Goal: Check status: Check status

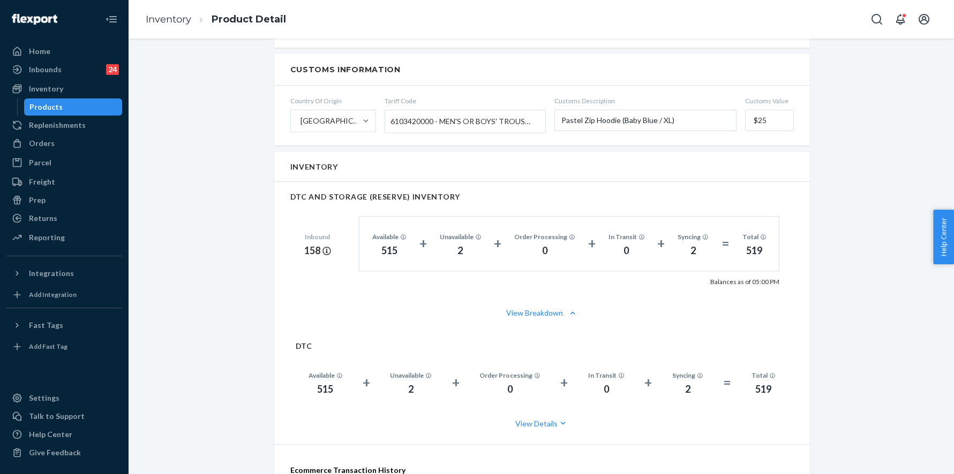
scroll to position [554, 0]
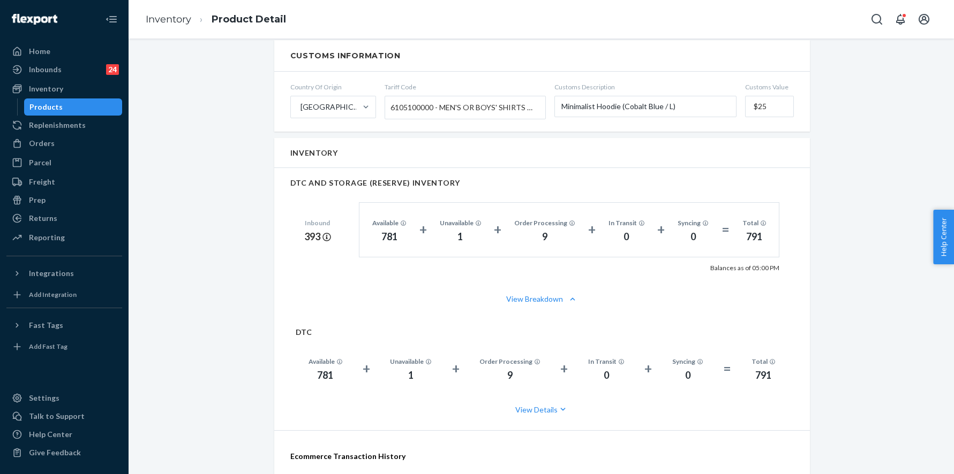
scroll to position [555, 0]
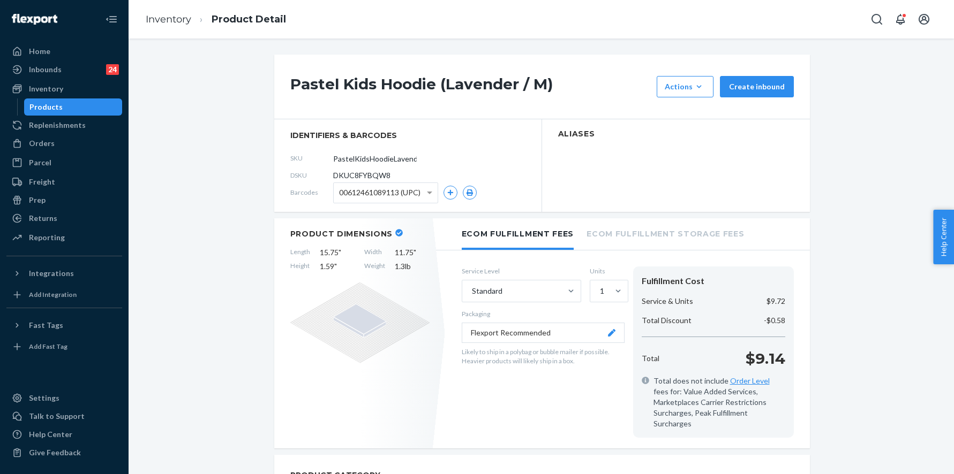
click at [362, 80] on h1 "Pastel Kids Hoodie (Lavender / M)" at bounding box center [470, 86] width 361 height 21
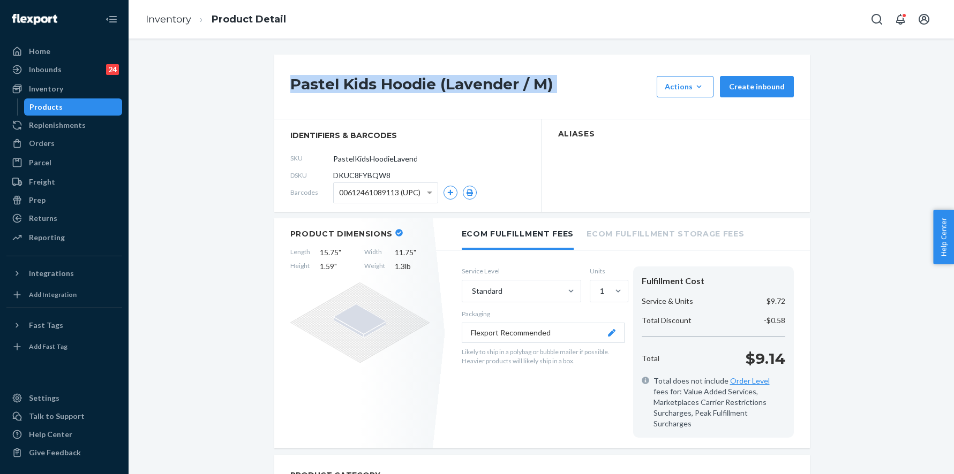
click at [362, 80] on h1 "Pastel Kids Hoodie (Lavender / M)" at bounding box center [470, 86] width 361 height 21
copy div "Pastel Kids Hoodie (Lavender / M)"
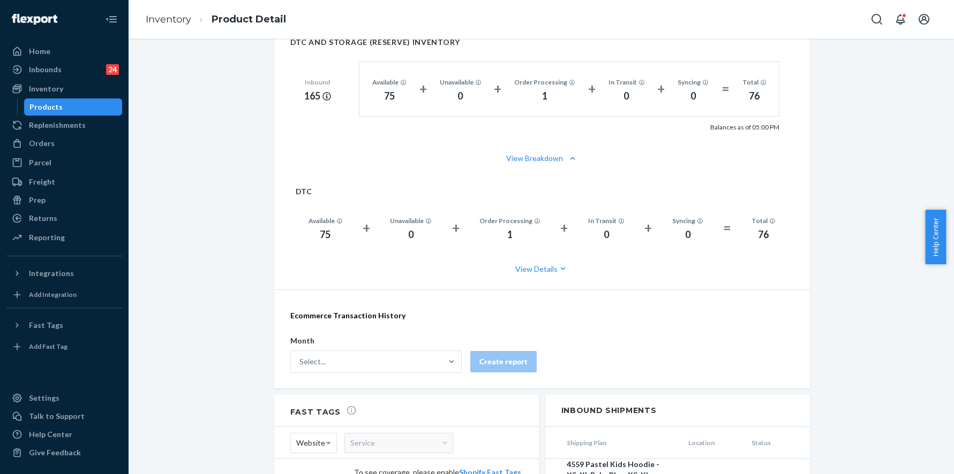
scroll to position [665, 0]
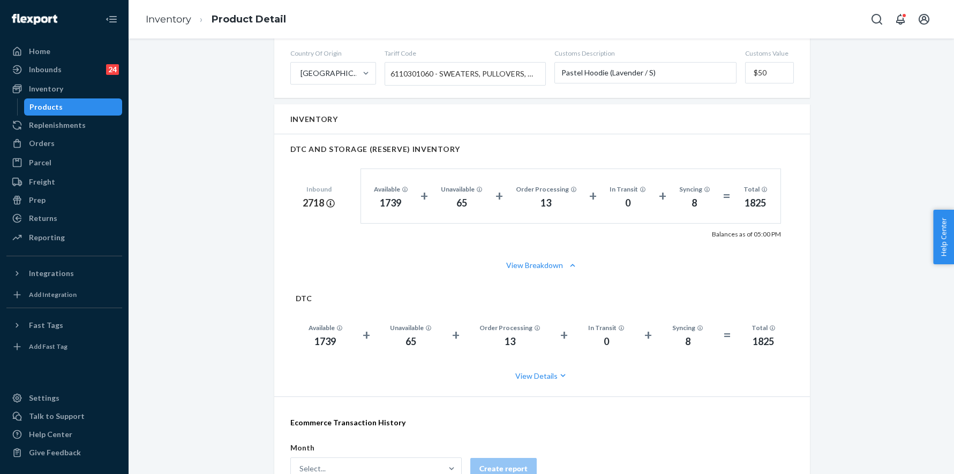
scroll to position [680, 0]
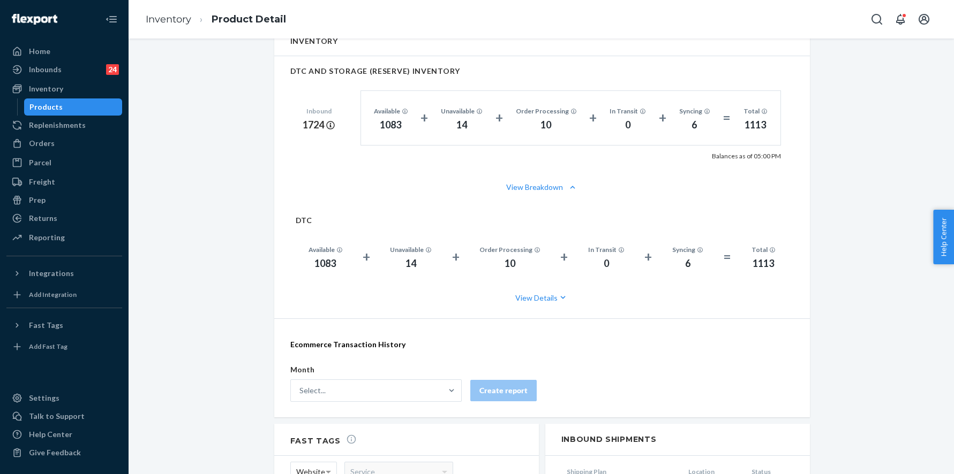
scroll to position [673, 0]
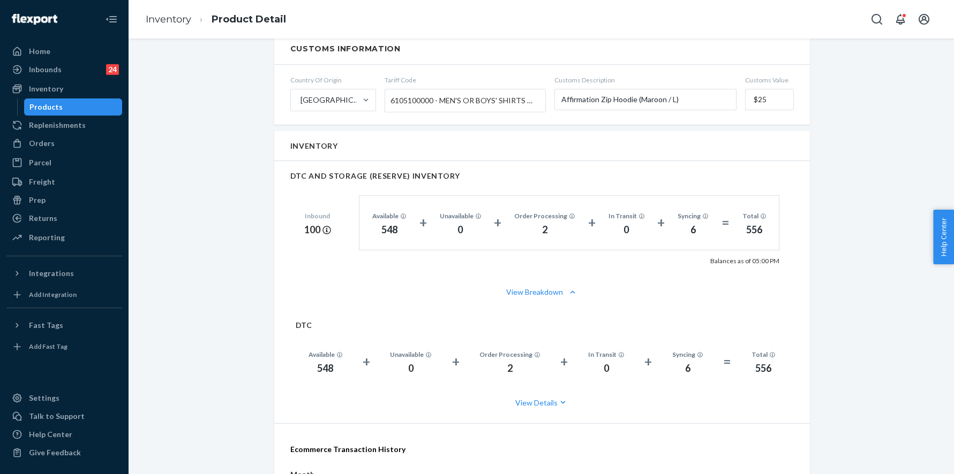
scroll to position [661, 0]
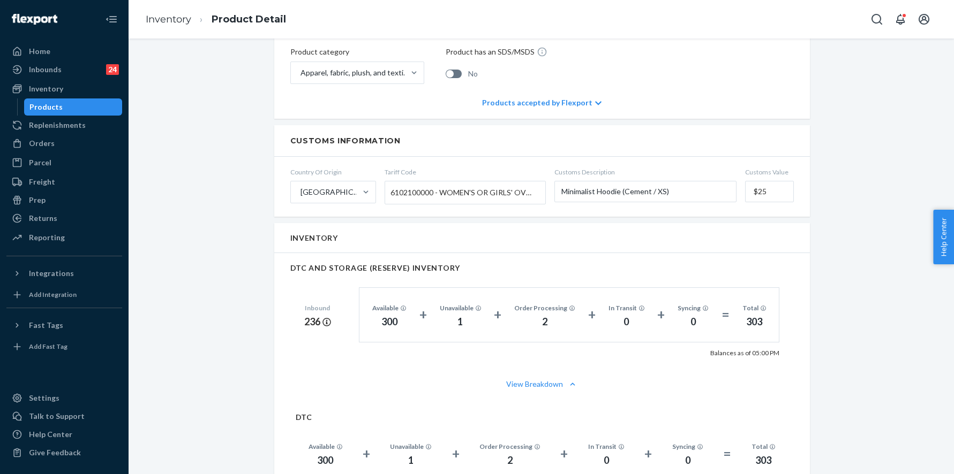
scroll to position [566, 0]
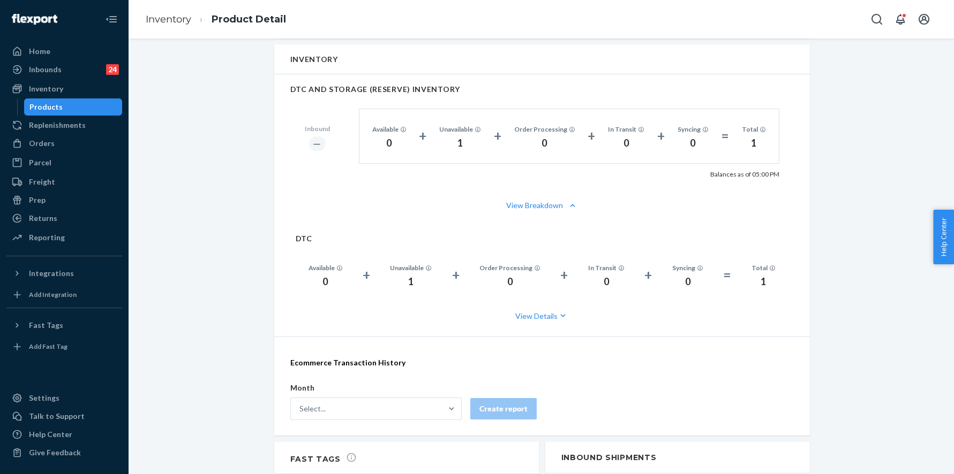
scroll to position [656, 0]
